Goal: Navigation & Orientation: Find specific page/section

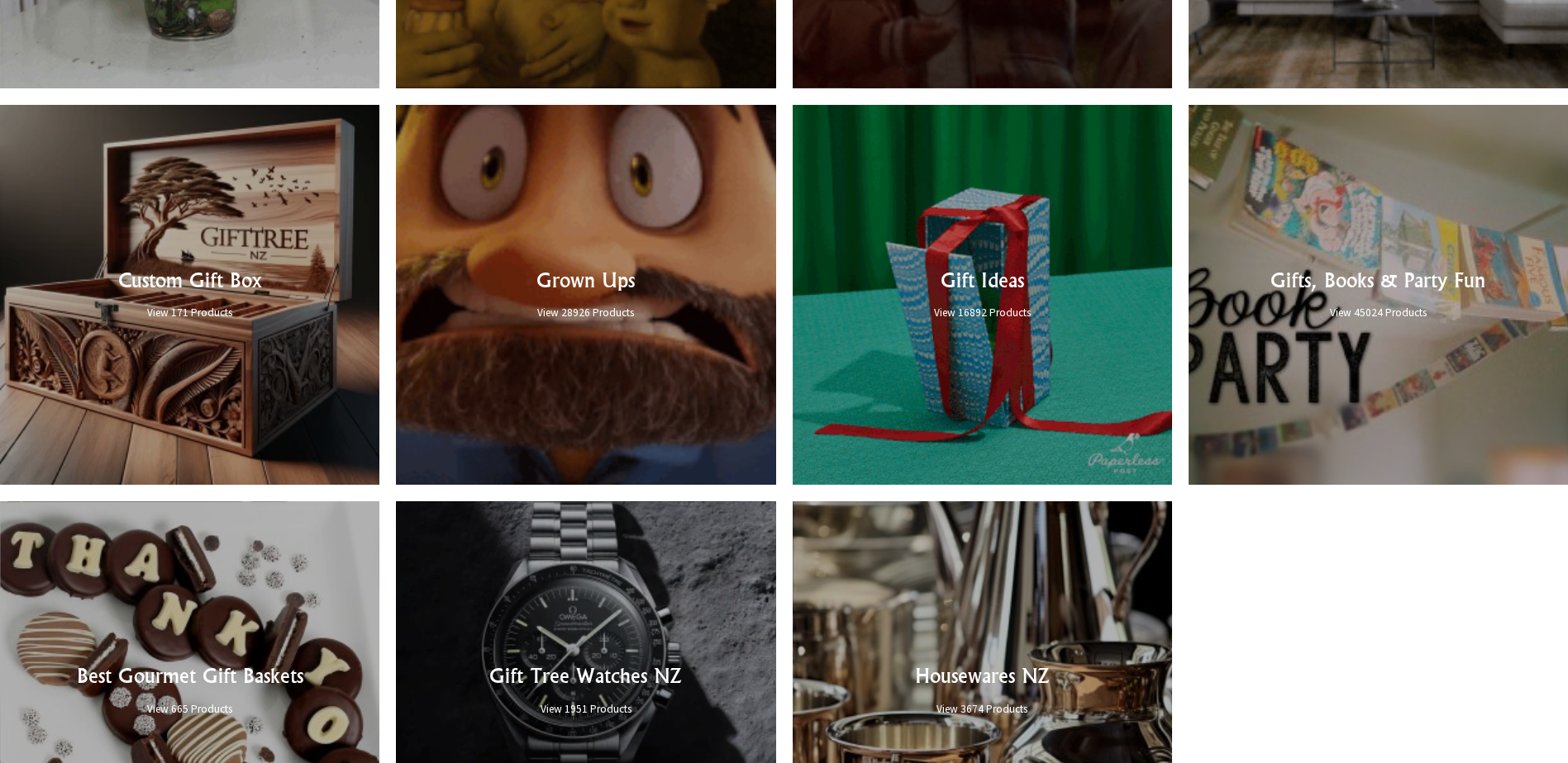
scroll to position [1652, 0]
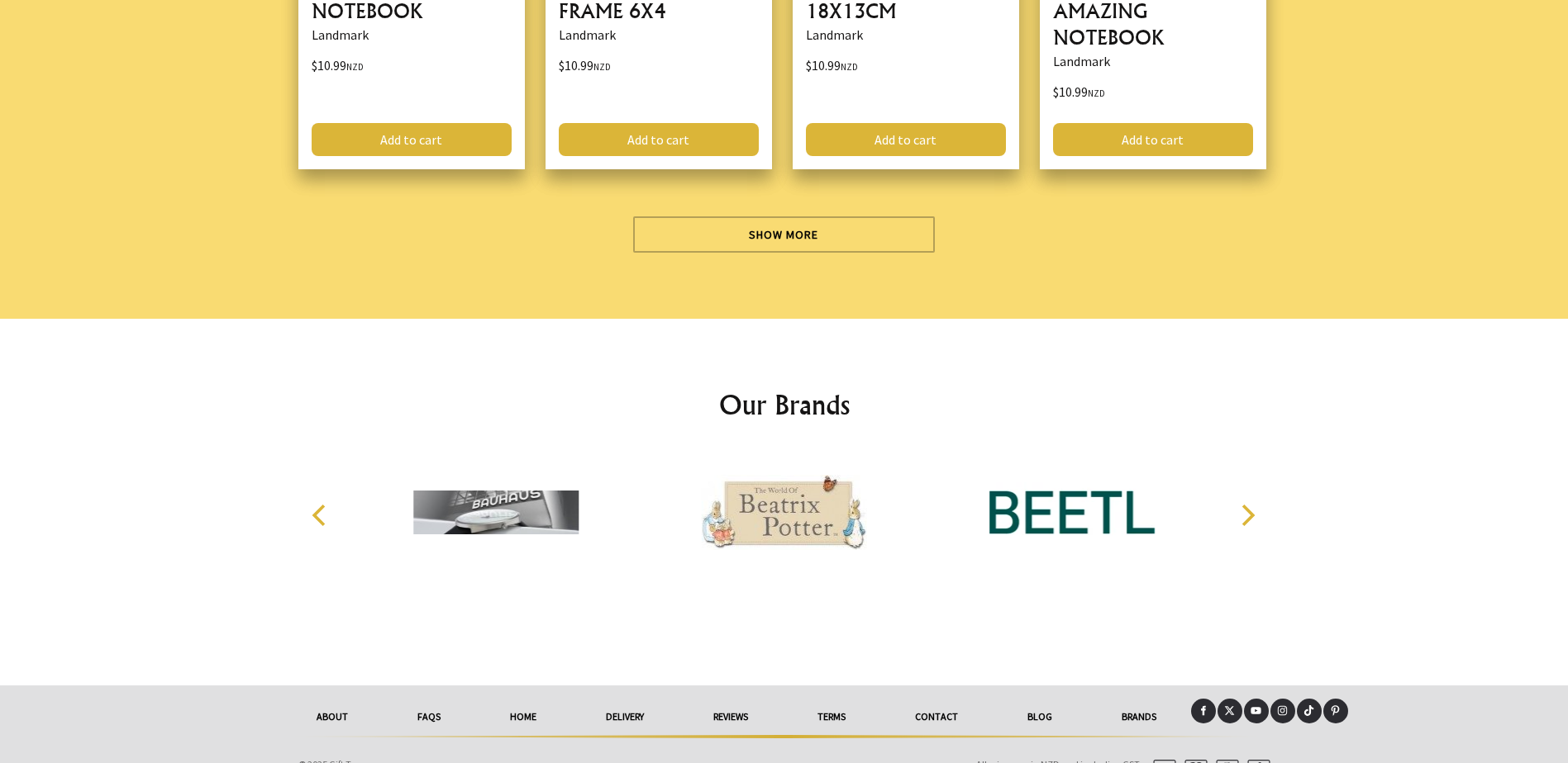
scroll to position [5043, 0]
click at [693, 224] on link "Show More" at bounding box center [783, 234] width 302 height 37
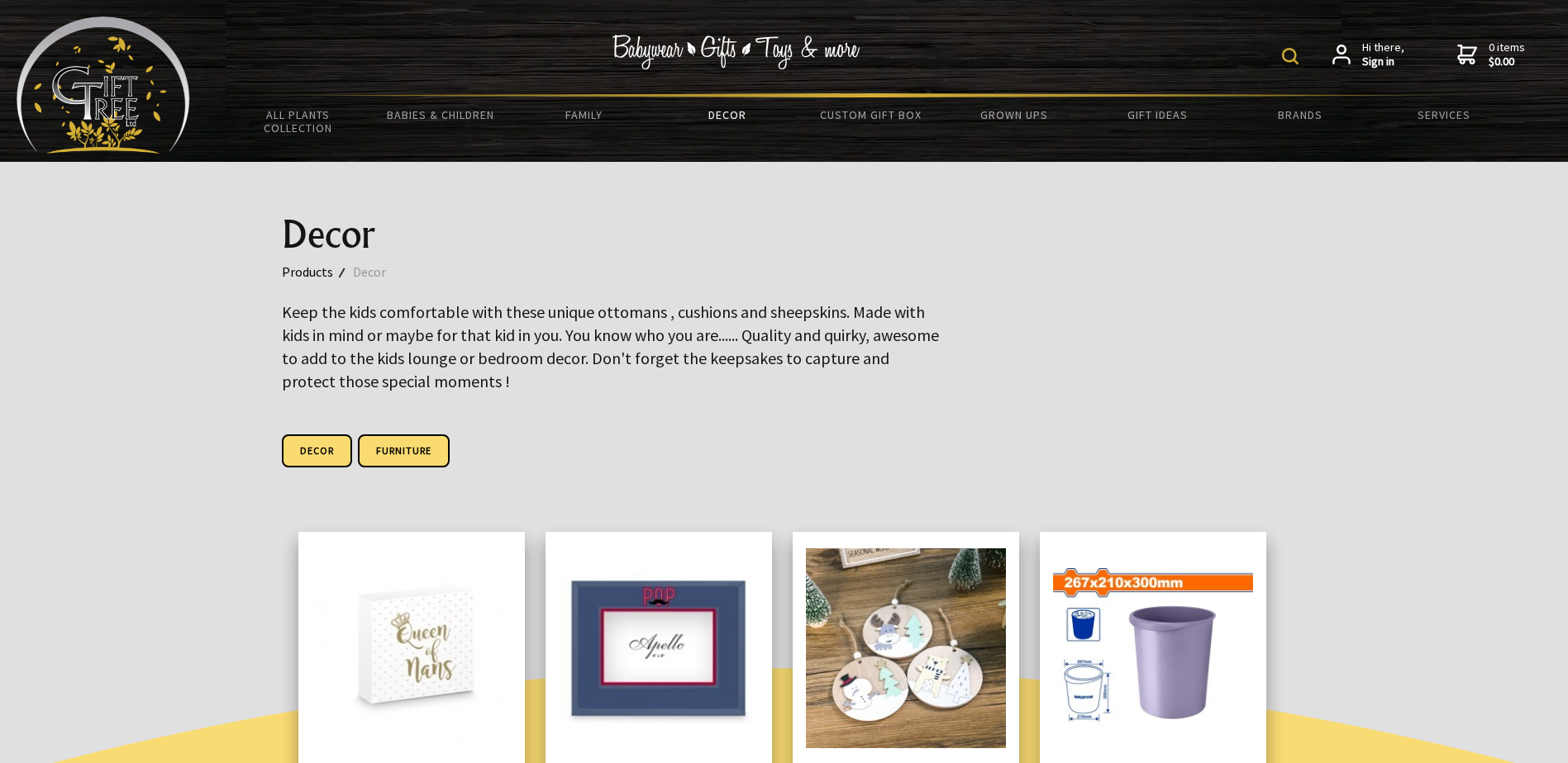
click at [417, 435] on link "Furniture" at bounding box center [403, 451] width 91 height 33
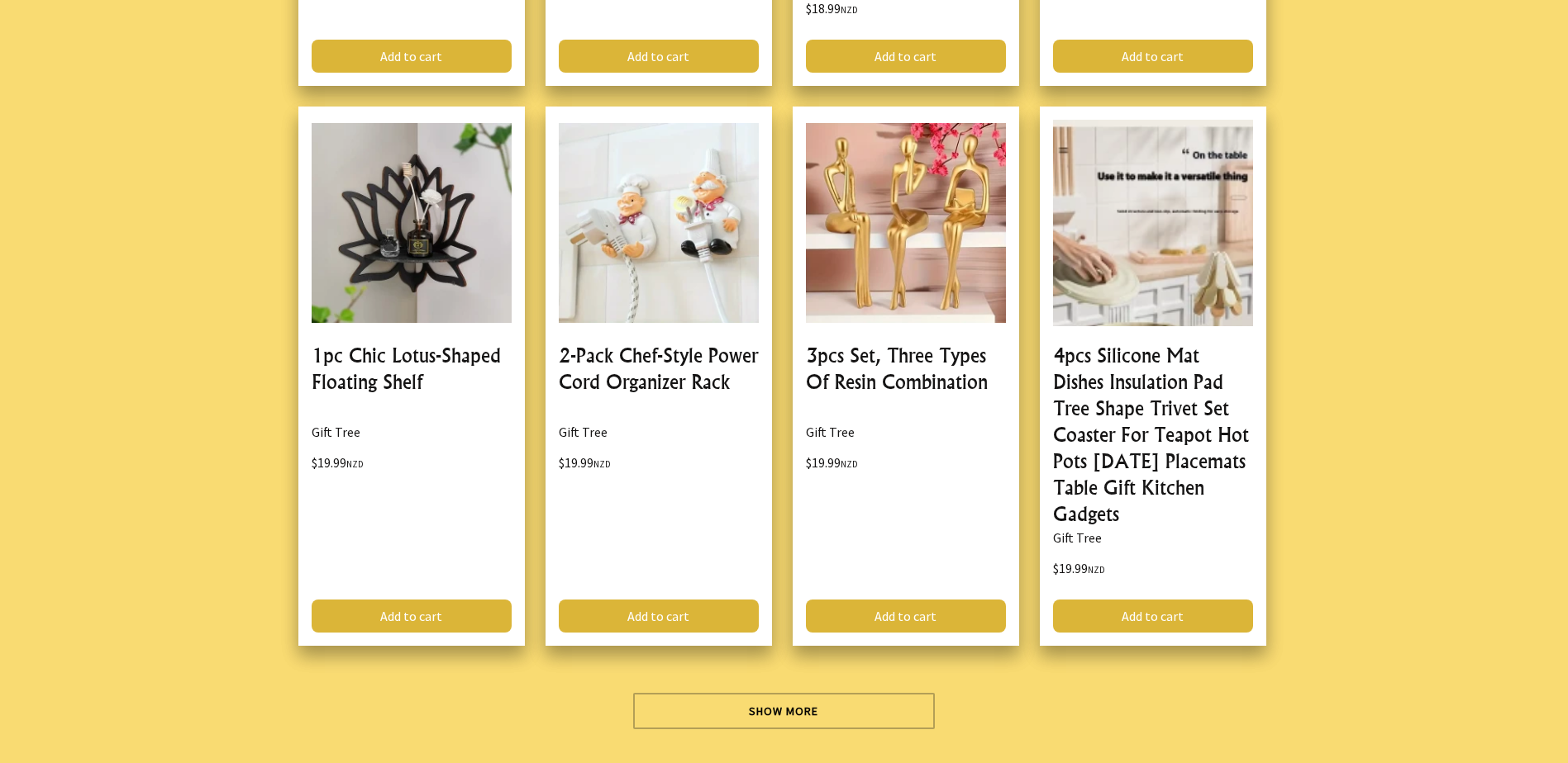
scroll to position [4626, 0]
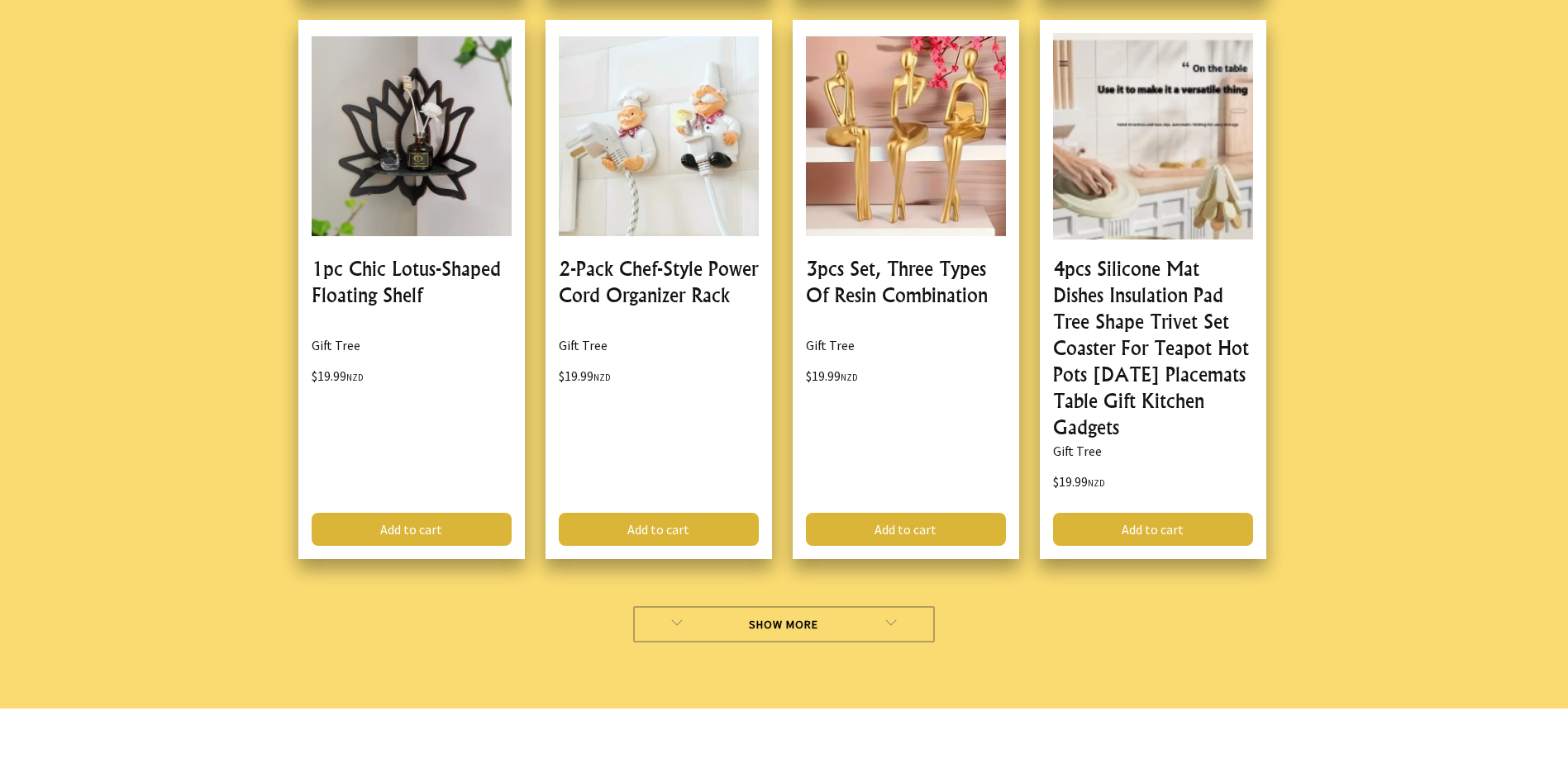
click at [855, 627] on link "Show More" at bounding box center [783, 625] width 302 height 37
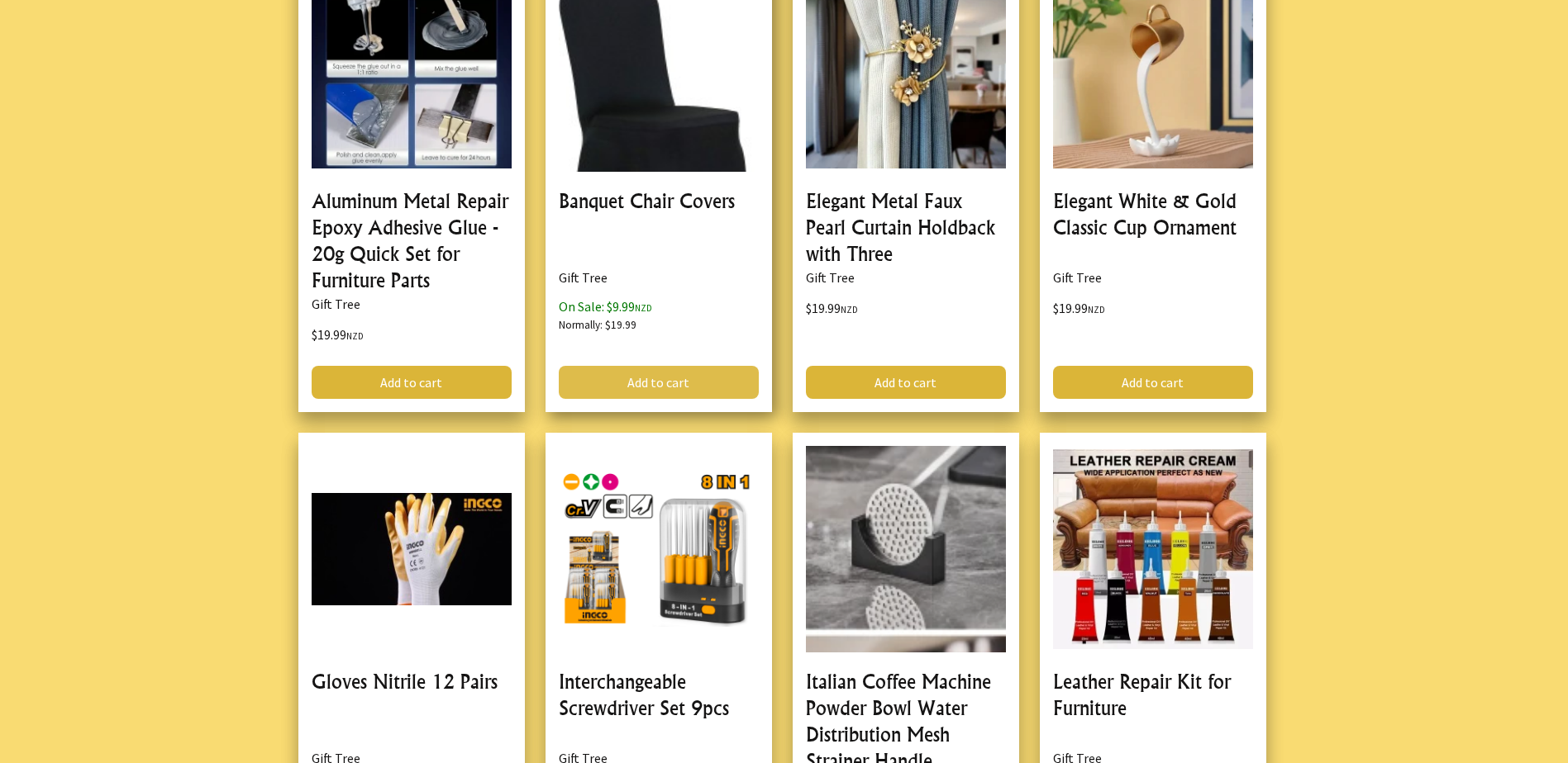
scroll to position [5370, 0]
